Goal: Use online tool/utility: Utilize a website feature to perform a specific function

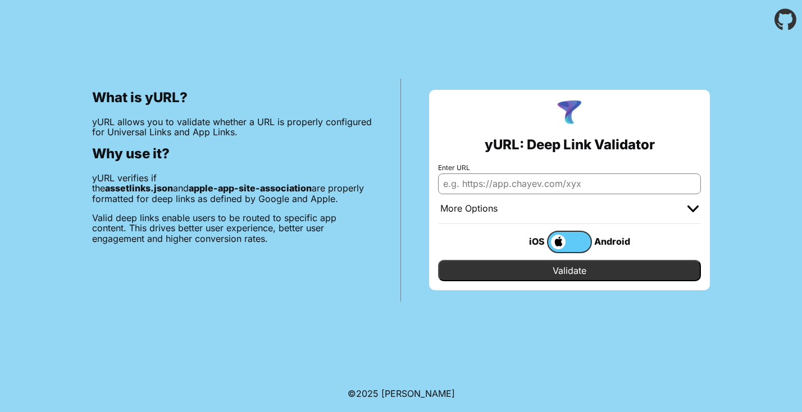
click at [506, 181] on input "Enter URL" at bounding box center [569, 183] width 263 height 20
paste input "[URL][DOMAIN_NAME]"
type input "[URL][DOMAIN_NAME]"
click at [545, 272] on input "Validate" at bounding box center [569, 270] width 263 height 21
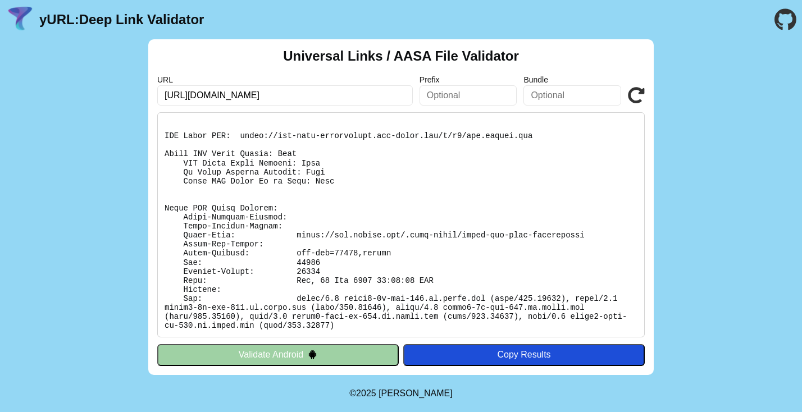
scroll to position [2527, 0]
